Goal: Navigation & Orientation: Find specific page/section

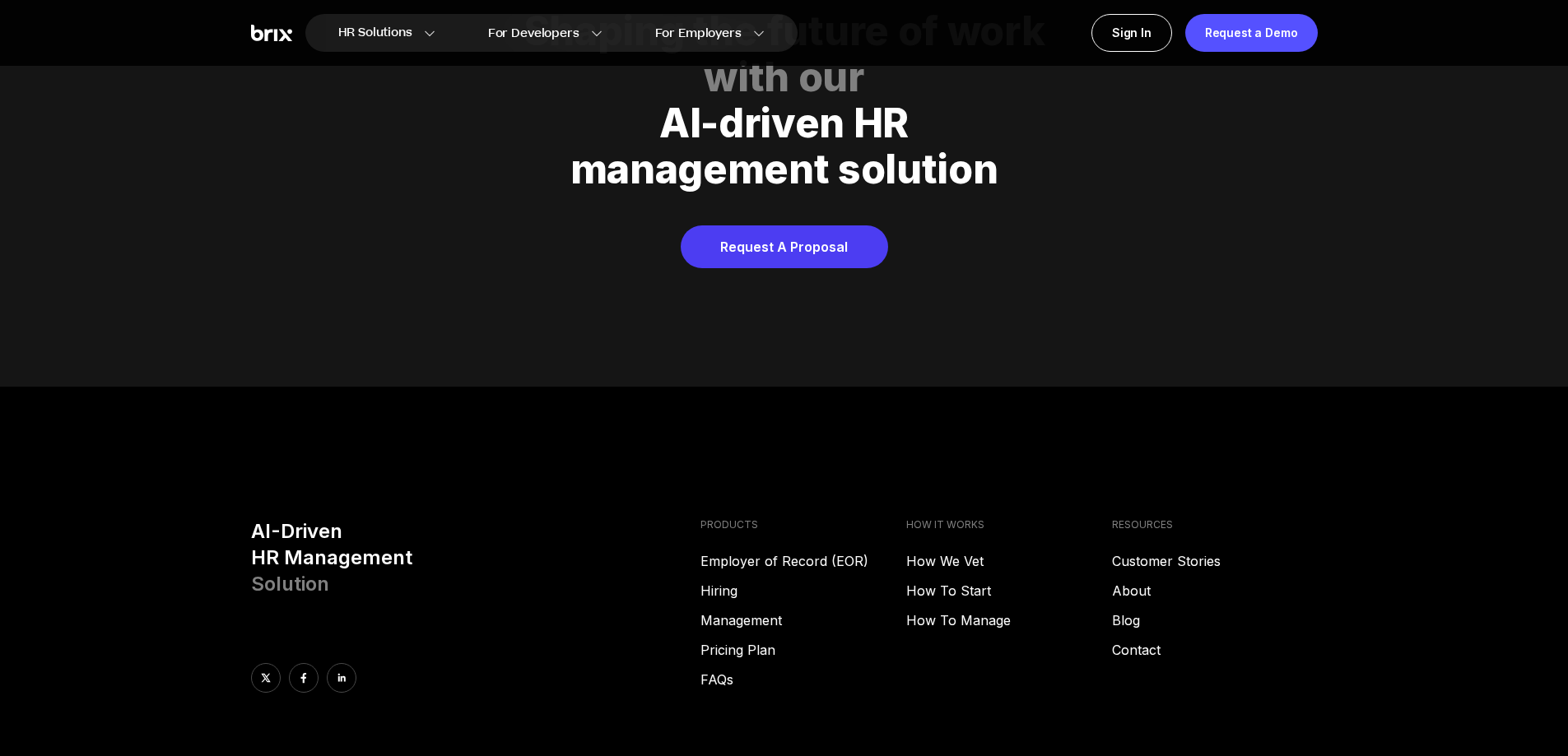
scroll to position [8404, 0]
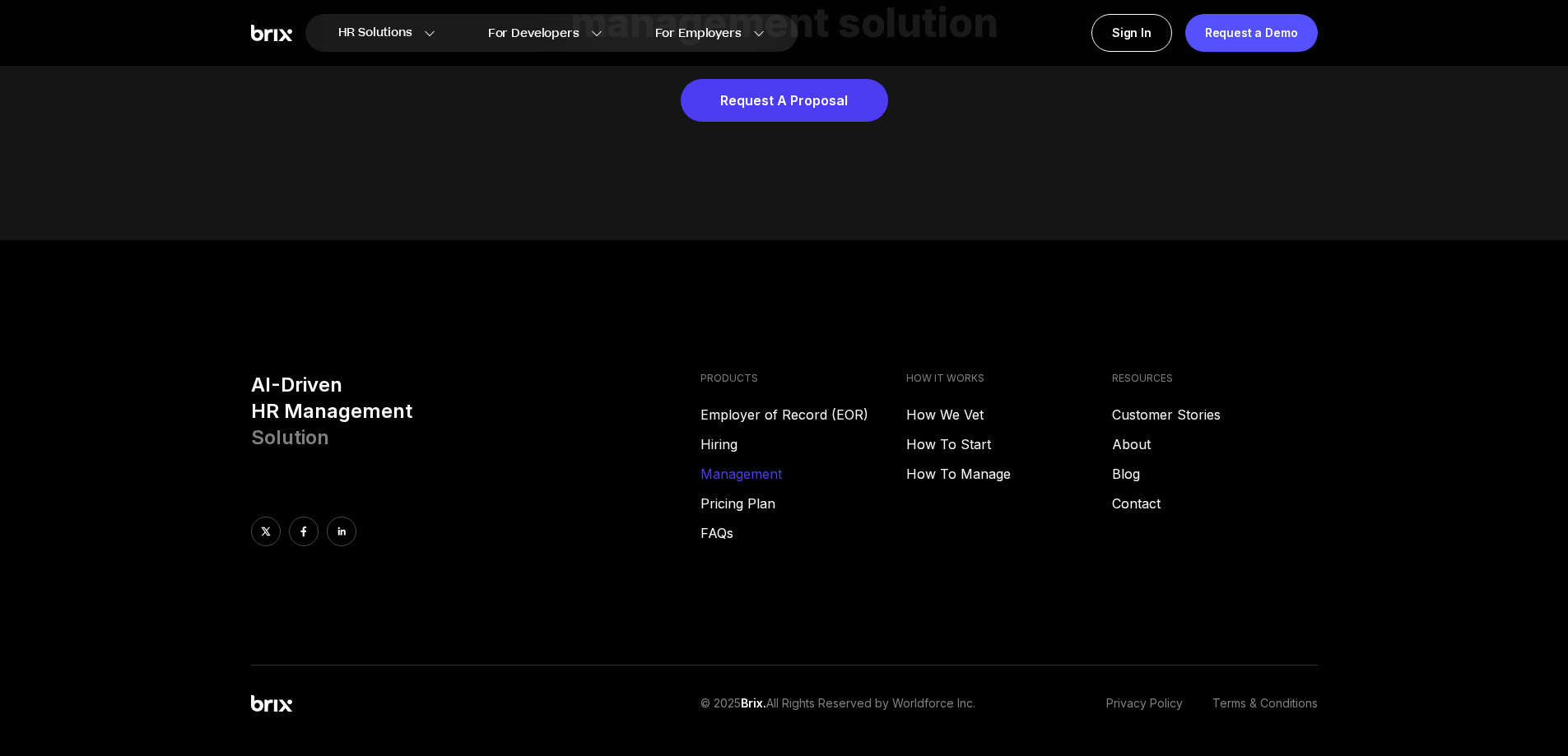
click at [739, 464] on link "Management" at bounding box center [803, 474] width 206 height 20
click at [665, 582] on div "AI-Driven HR Management Solution PRODUCTS Employer of Record (EOR) Hiring Manag…" at bounding box center [784, 519] width 1185 height 293
drag, startPoint x: 503, startPoint y: 287, endPoint x: 458, endPoint y: 287, distance: 45.0
click at [500, 287] on footer "AI-Driven HR Management Solution PRODUCTS Employer of Record (EOR) Hiring Manag…" at bounding box center [784, 526] width 1568 height 572
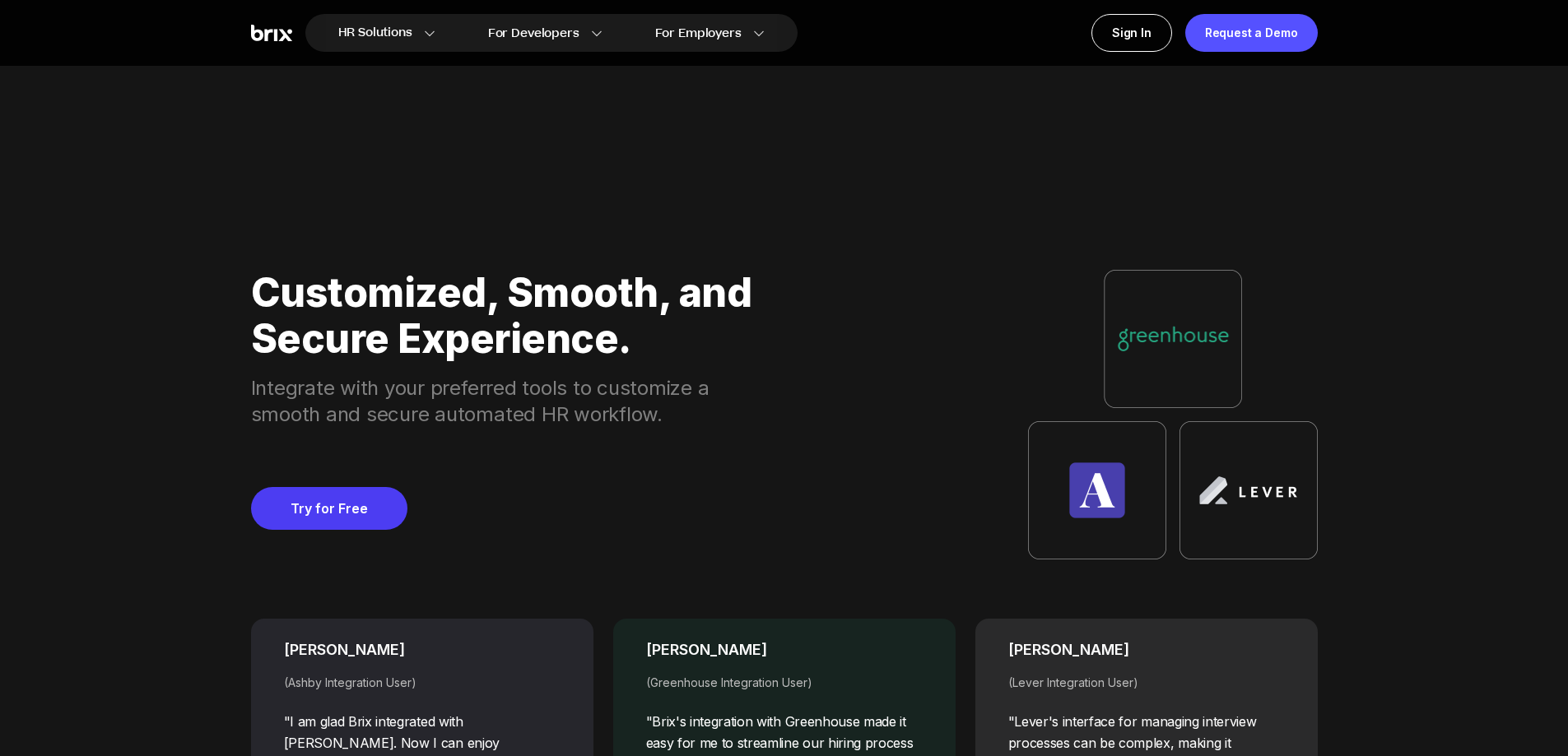
scroll to position [5853, 0]
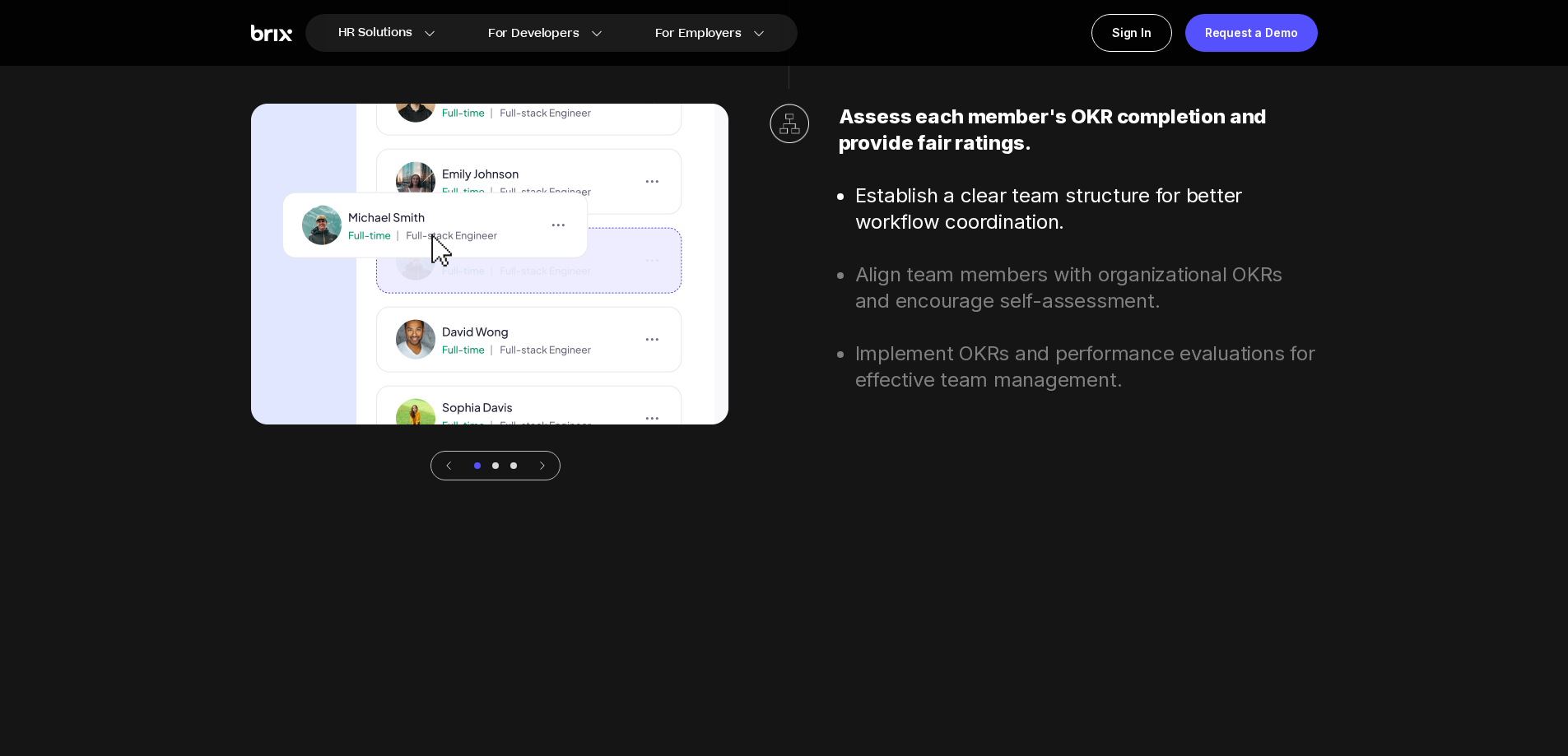
click at [397, 348] on img at bounding box center [490, 264] width 477 height 321
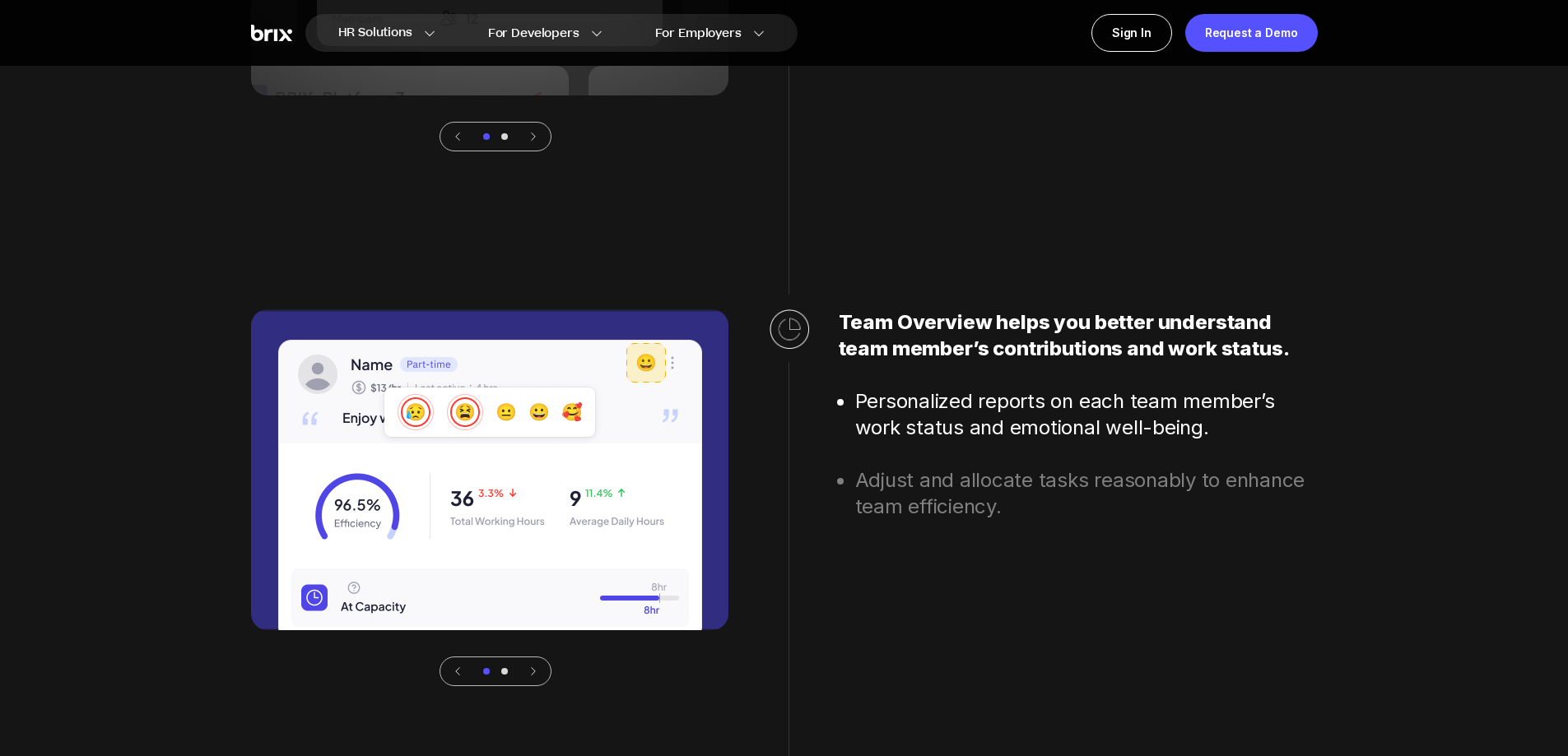
scroll to position [4618, 0]
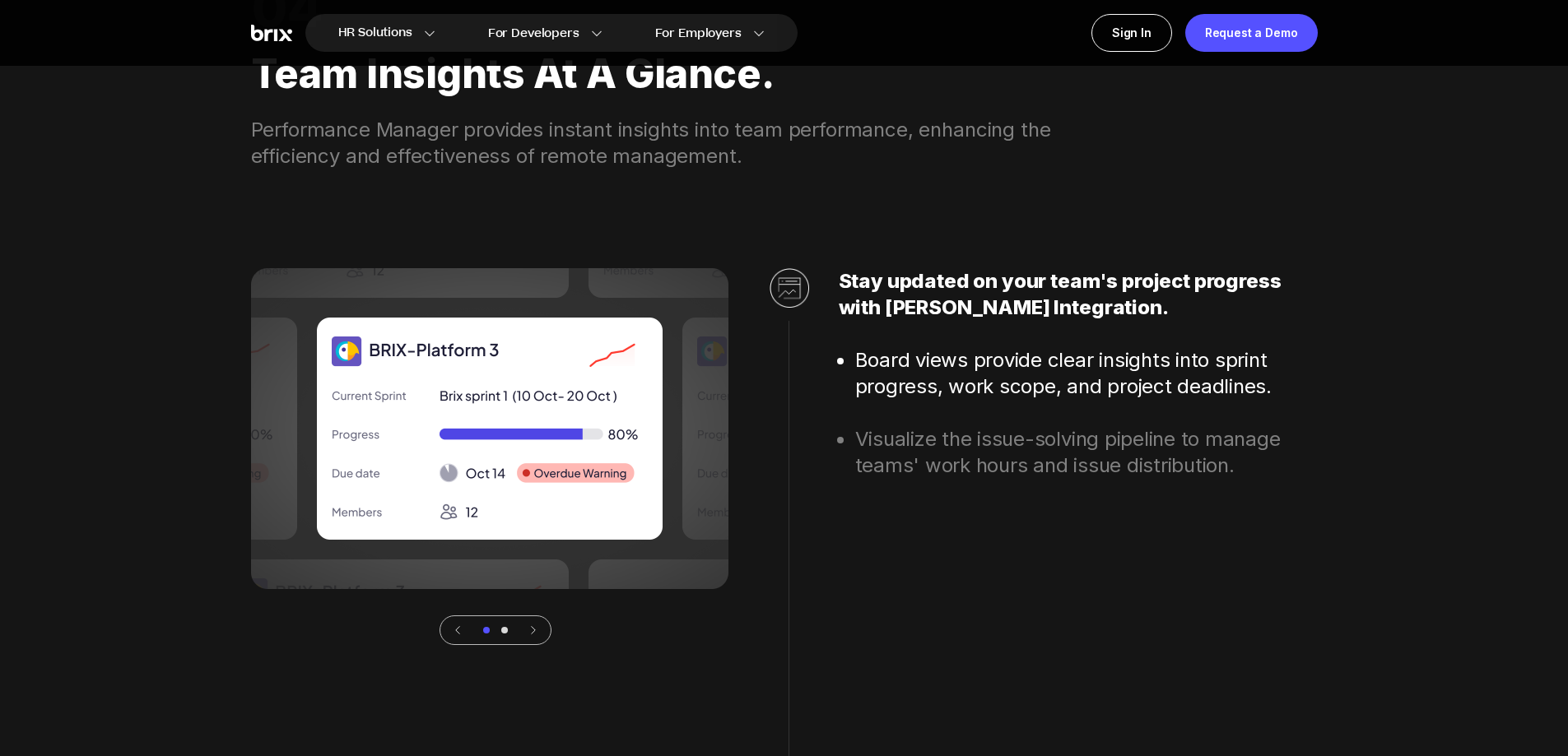
click at [921, 299] on div "Stay updated on your team's project progress with [PERSON_NAME] Integration. Bo…" at bounding box center [1078, 457] width 479 height 377
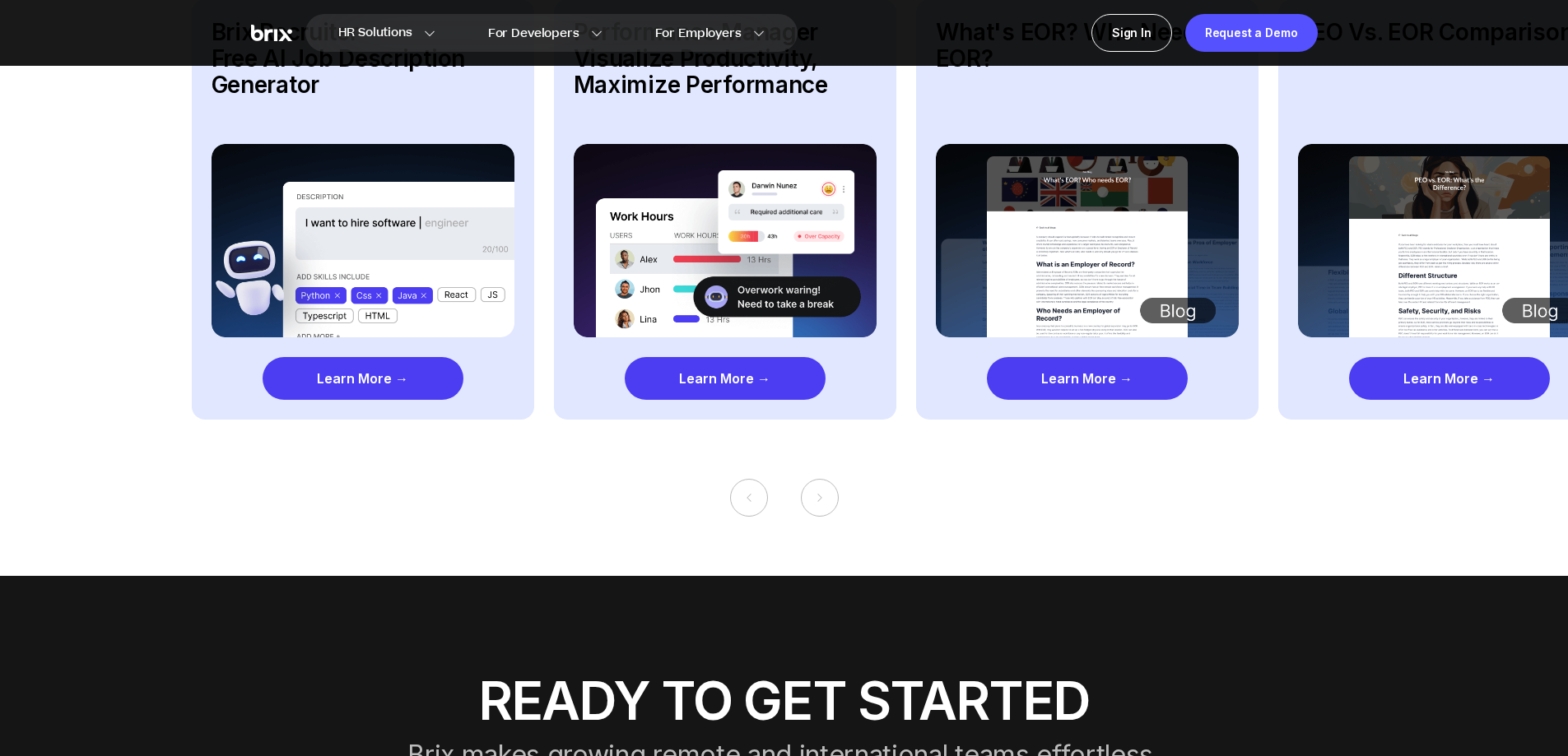
scroll to position [2346, 0]
